Goal: Transaction & Acquisition: Purchase product/service

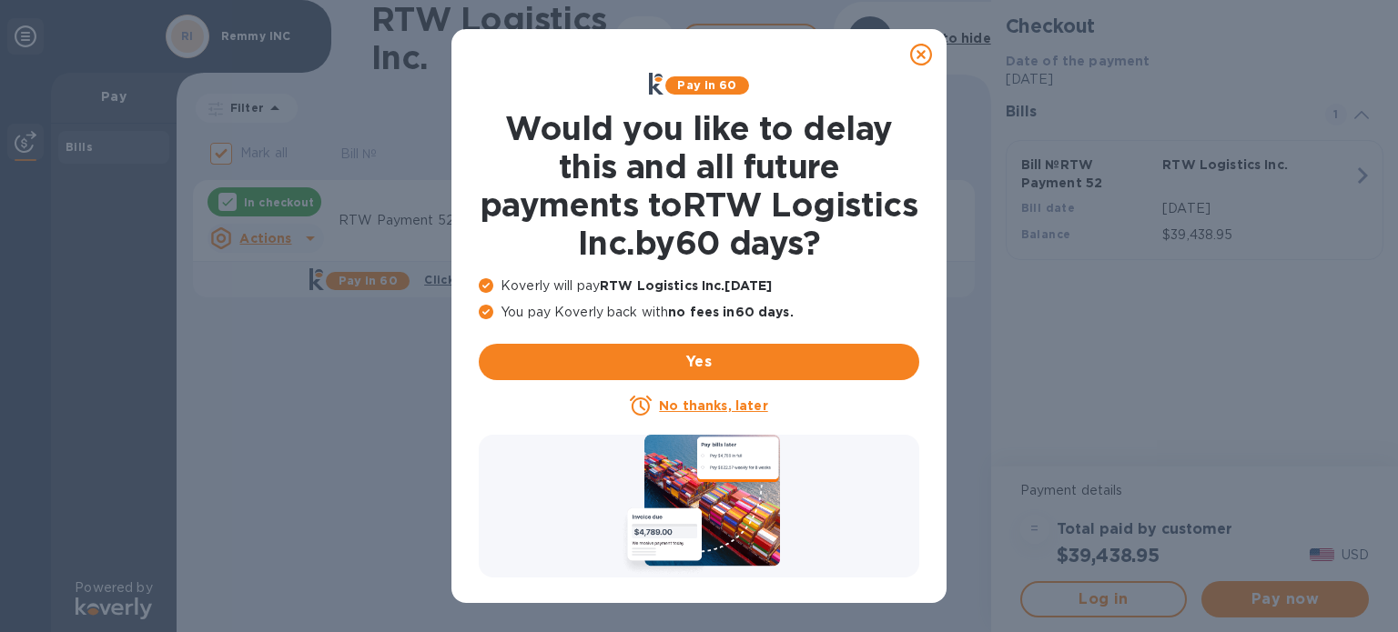
click at [910, 60] on icon at bounding box center [921, 55] width 22 height 22
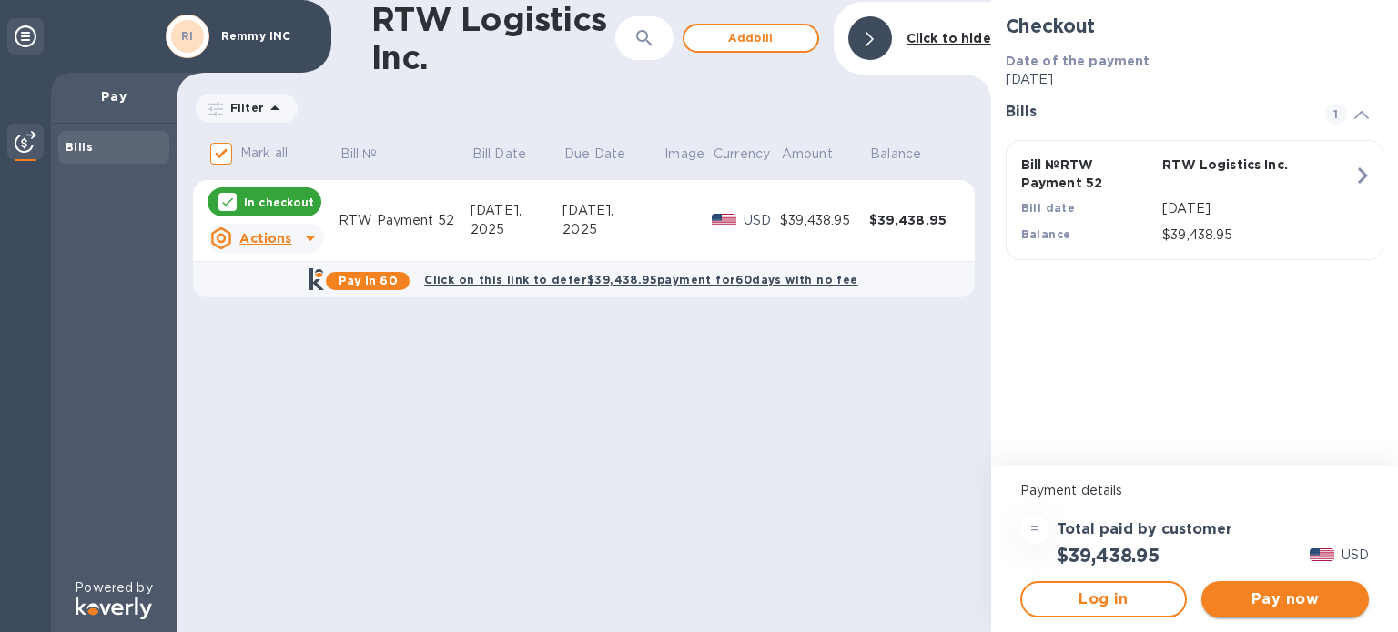
click at [1314, 605] on span "Pay now" at bounding box center [1285, 600] width 138 height 22
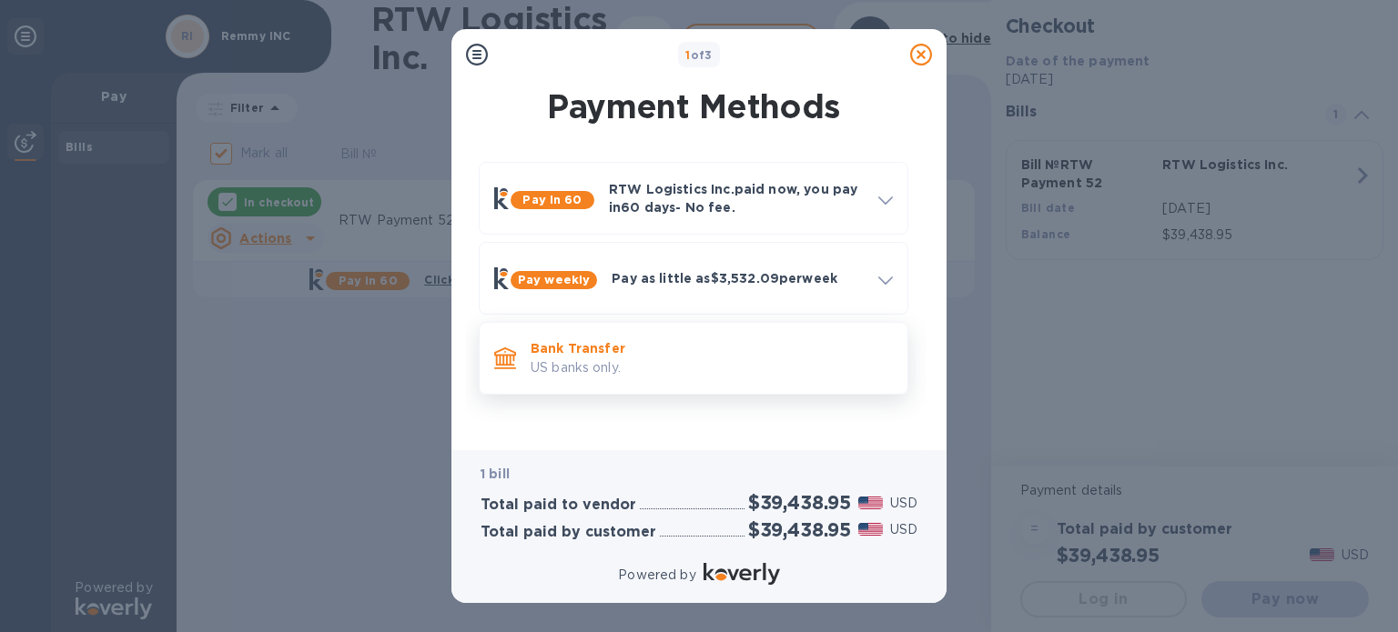
click at [740, 348] on p "Bank Transfer" at bounding box center [711, 348] width 362 height 18
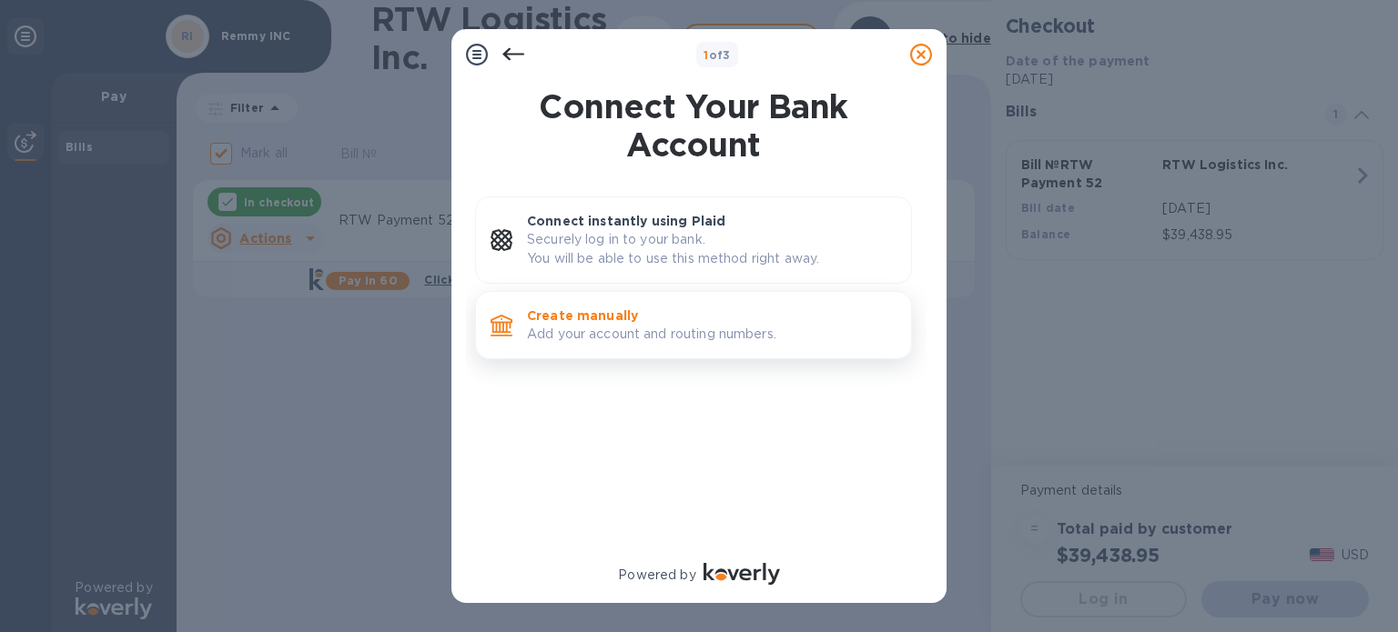
click at [665, 318] on p "Create manually" at bounding box center [711, 316] width 369 height 18
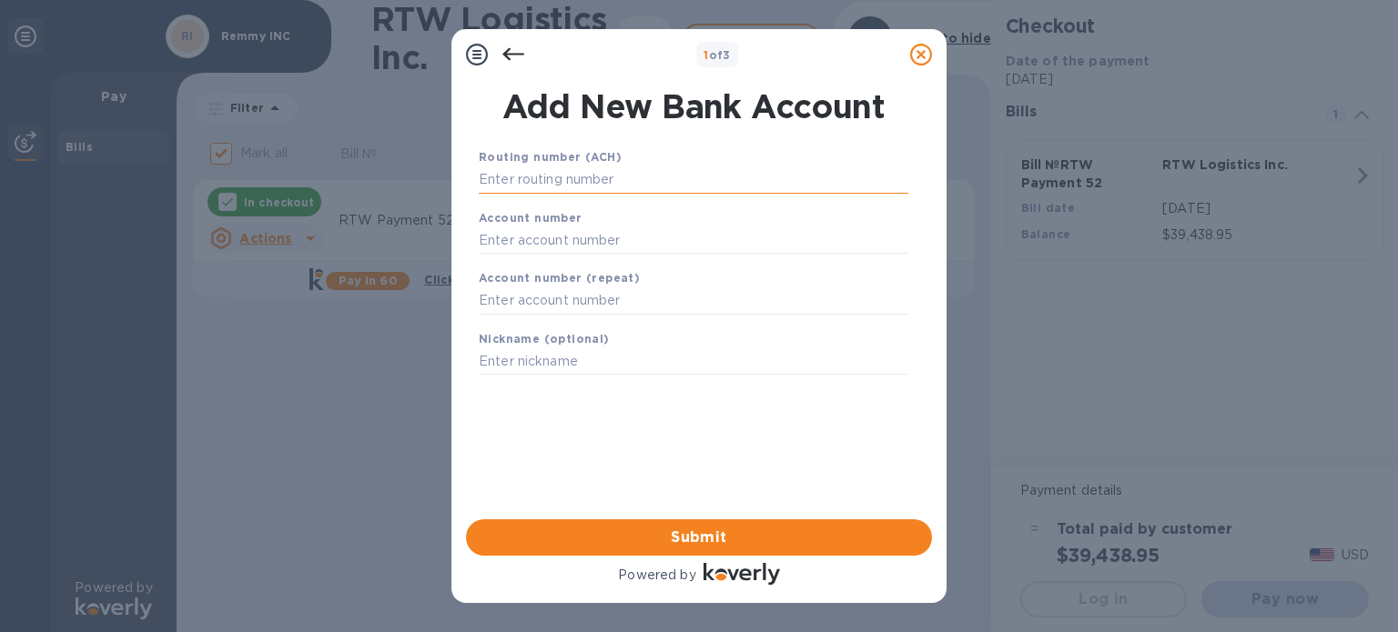
click at [577, 180] on input "text" at bounding box center [693, 180] width 429 height 27
paste input "121000358"
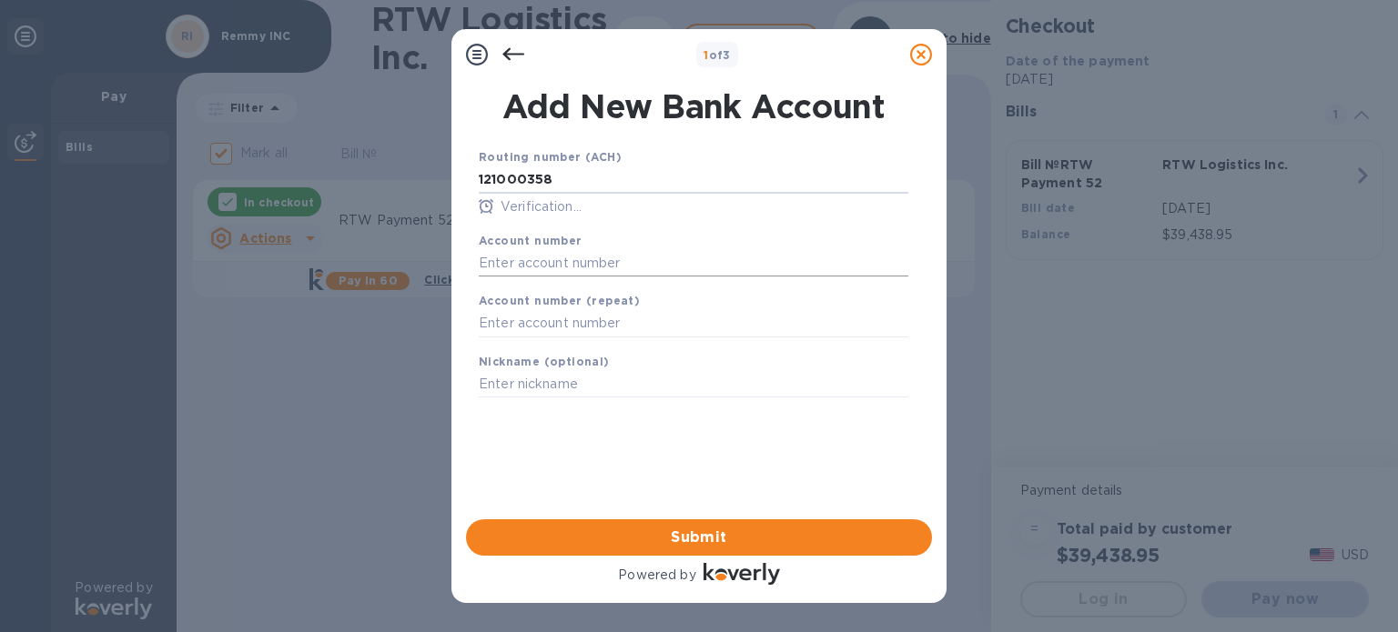
type input "121000358"
click at [569, 263] on input "text" at bounding box center [693, 262] width 429 height 27
click at [571, 256] on input "text" at bounding box center [693, 262] width 429 height 27
paste input "3252 0238 2719"
type input "3252 0238 2719"
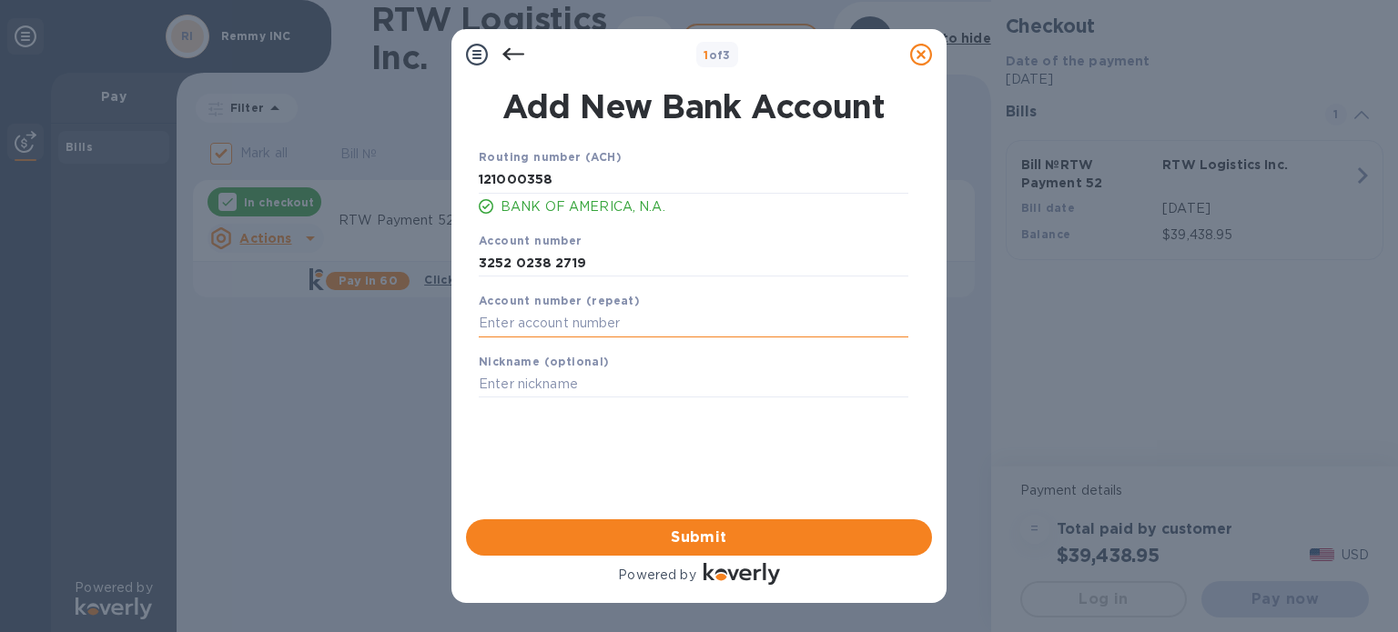
click at [562, 320] on input "text" at bounding box center [693, 323] width 429 height 27
paste input "3252 0238 2719"
type input "3252 0238 2719"
click at [562, 385] on input "text" at bounding box center [693, 384] width 429 height 27
type input "REM"
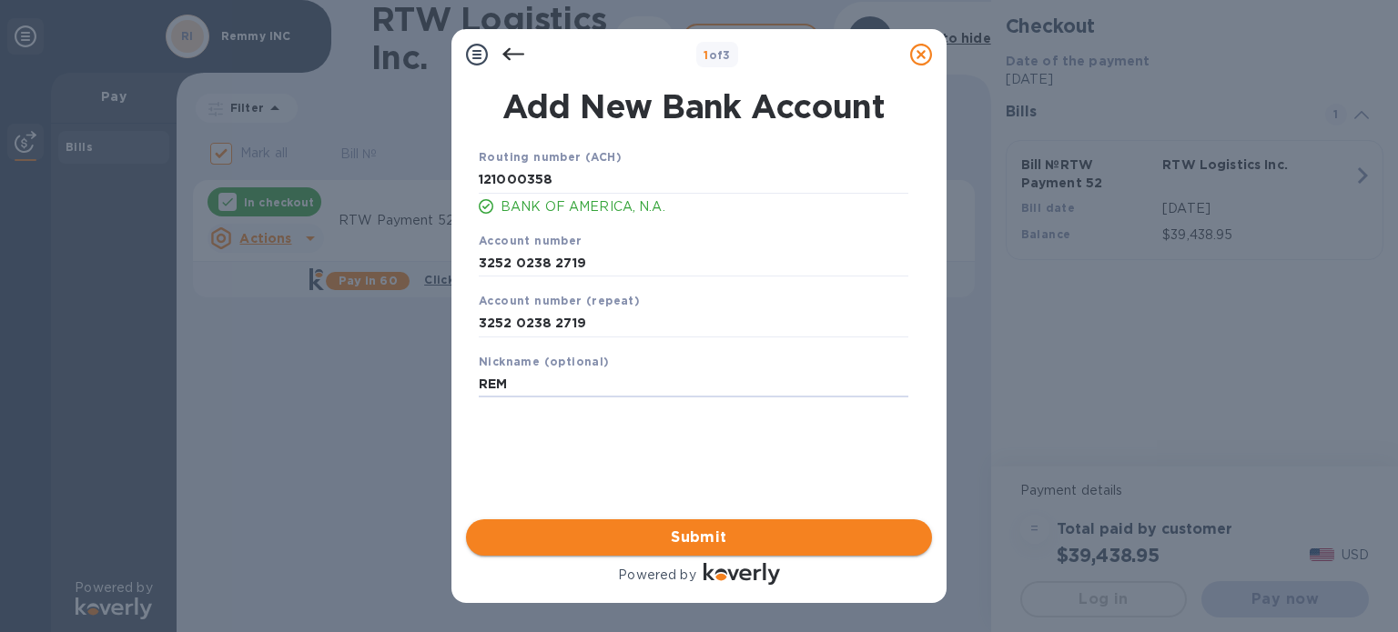
click at [665, 523] on button "Submit" at bounding box center [699, 538] width 466 height 36
